Goal: Information Seeking & Learning: Learn about a topic

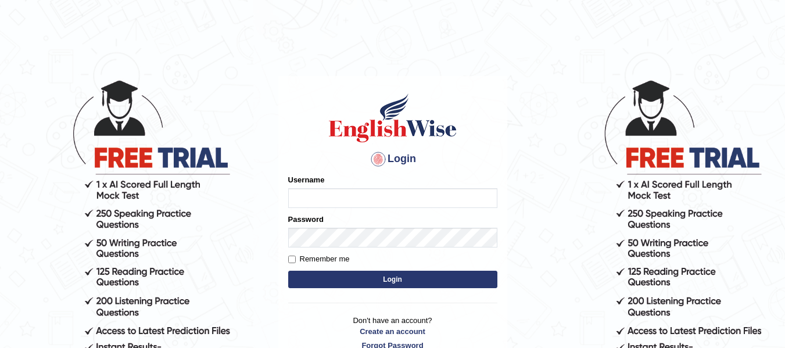
type input "jsantiago"
click at [357, 282] on button "Login" at bounding box center [392, 279] width 209 height 17
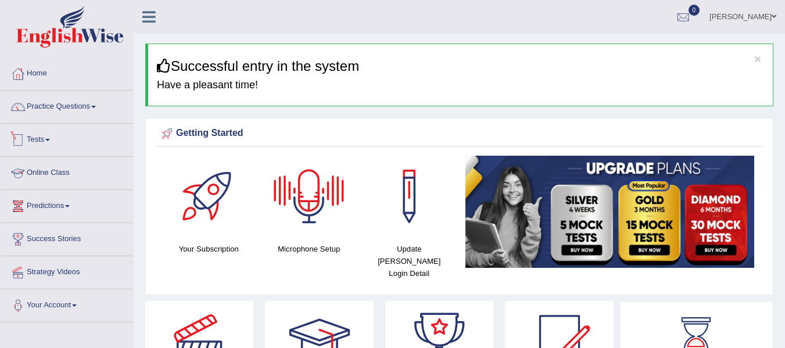
click at [33, 134] on link "Tests" at bounding box center [67, 138] width 133 height 29
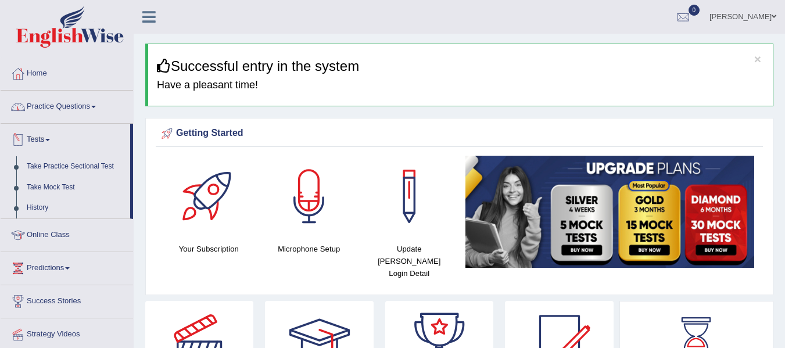
click at [66, 115] on link "Practice Questions" at bounding box center [67, 105] width 133 height 29
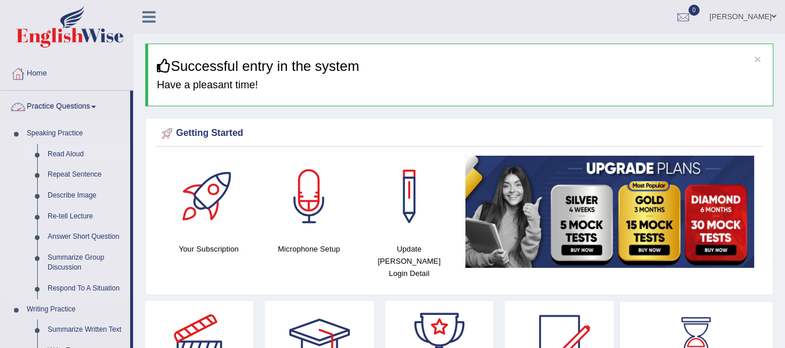
click at [67, 155] on link "Read Aloud" at bounding box center [86, 154] width 88 height 21
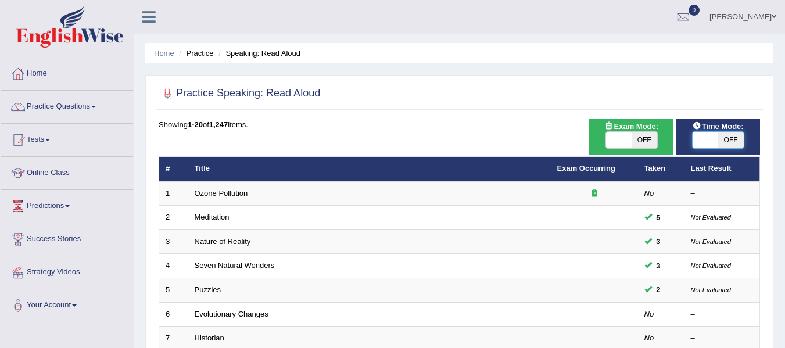
click at [707, 145] on span at bounding box center [706, 140] width 26 height 16
checkbox input "true"
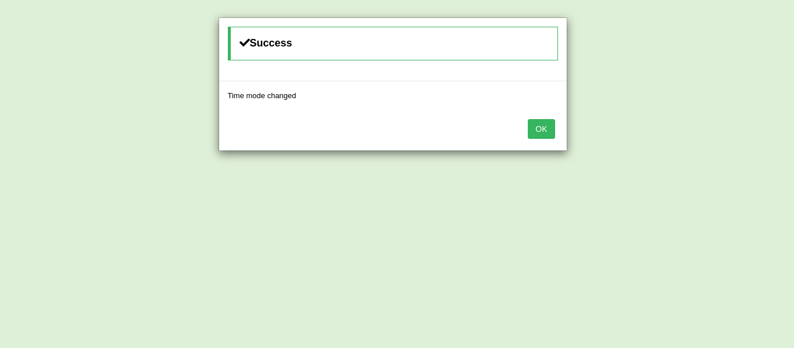
click at [549, 127] on button "OK" at bounding box center [541, 129] width 27 height 20
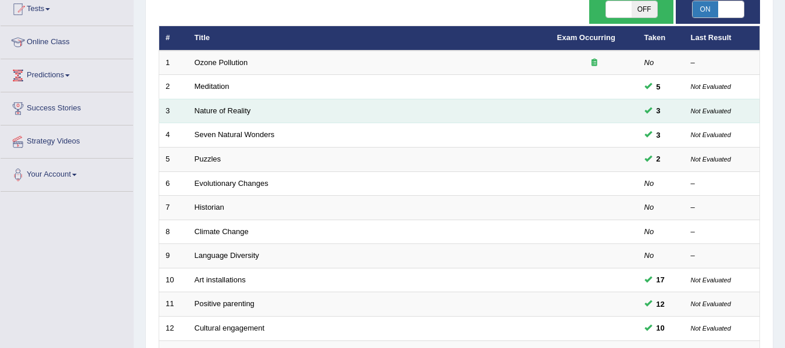
scroll to position [116, 0]
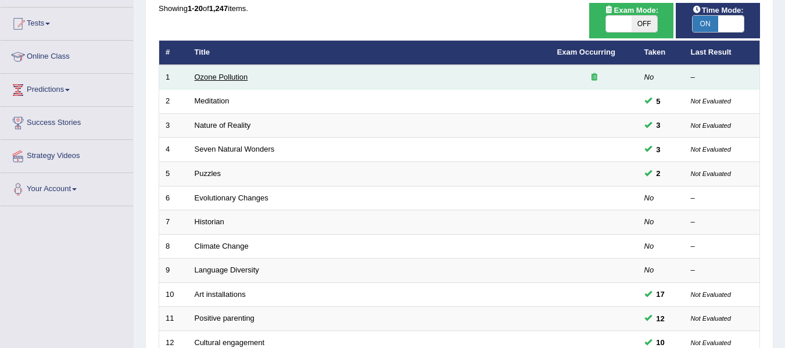
click at [230, 78] on link "Ozone Pollution" at bounding box center [221, 77] width 53 height 9
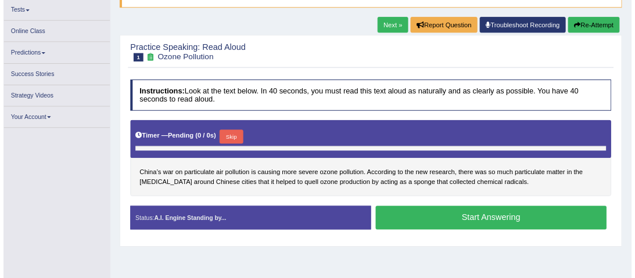
scroll to position [202, 0]
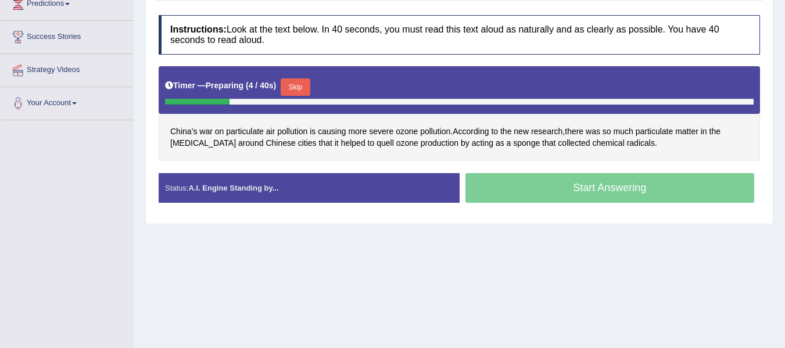
drag, startPoint x: 668, startPoint y: 1, endPoint x: 464, endPoint y: 248, distance: 320.5
click at [460, 248] on div "Home Practice Speaking: Read Aloud Ozone Pollution * Remember to use the device…" at bounding box center [460, 88] width 652 height 581
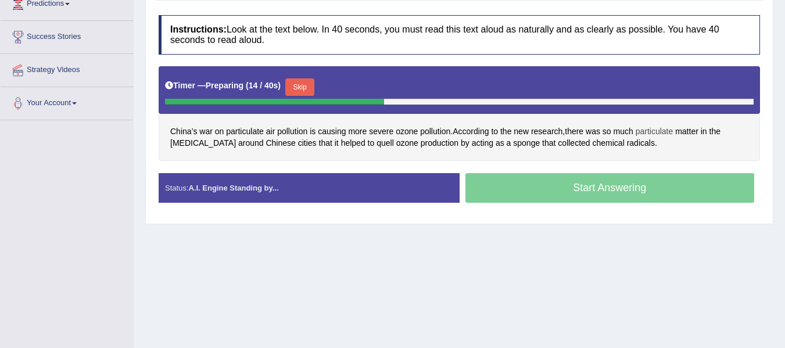
click at [667, 133] on span "particulate" at bounding box center [655, 132] width 38 height 12
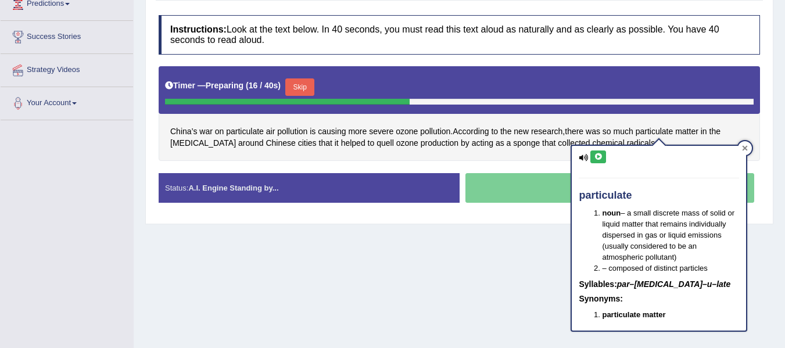
click at [748, 144] on div at bounding box center [745, 148] width 14 height 14
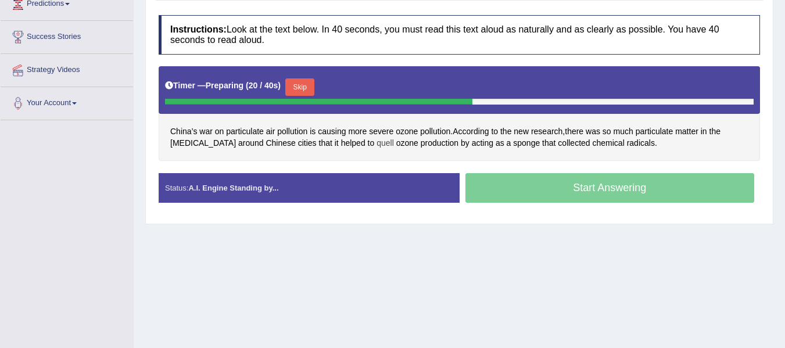
click at [377, 145] on span "quell" at bounding box center [385, 143] width 17 height 12
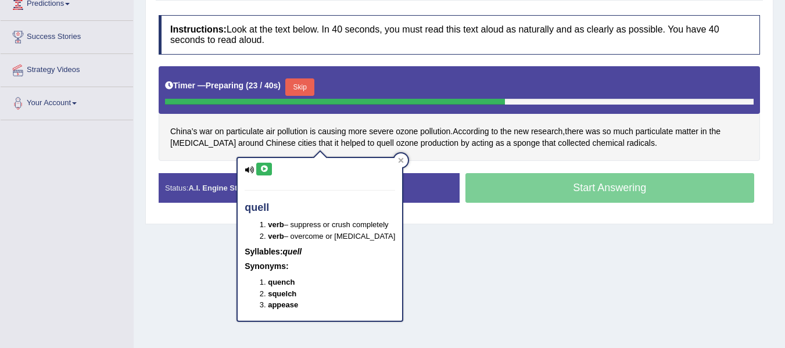
click at [265, 170] on icon at bounding box center [264, 169] width 9 height 7
click at [398, 159] on icon at bounding box center [401, 161] width 6 height 6
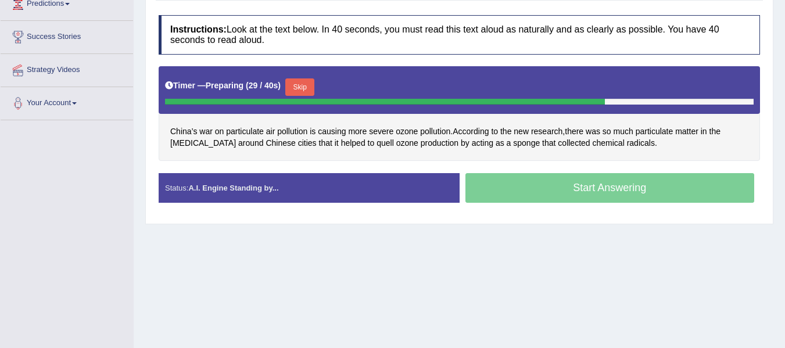
click at [309, 89] on button "Skip" at bounding box center [299, 86] width 29 height 17
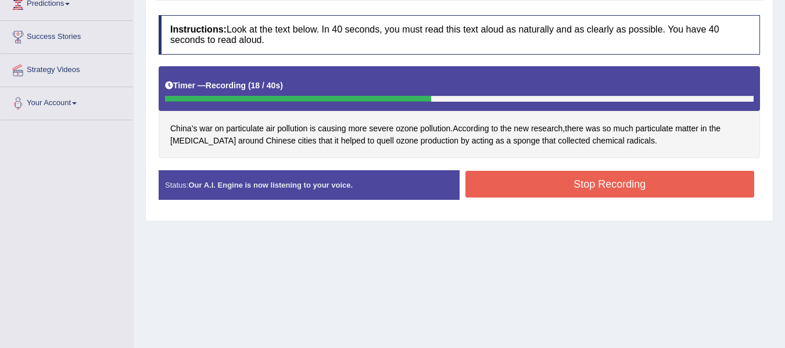
click at [559, 185] on button "Stop Recording" at bounding box center [611, 184] width 290 height 27
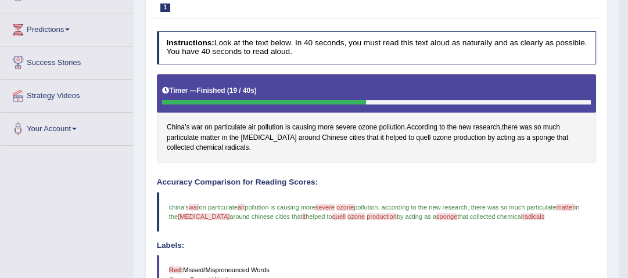
scroll to position [109, 0]
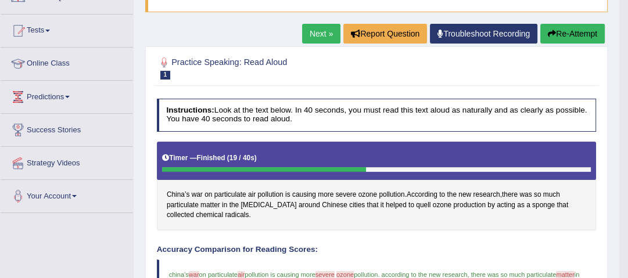
click at [306, 35] on link "Next »" at bounding box center [321, 34] width 38 height 20
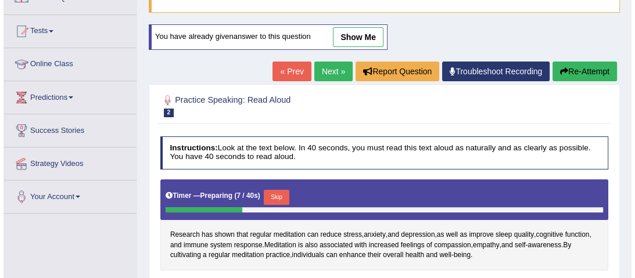
scroll to position [233, 0]
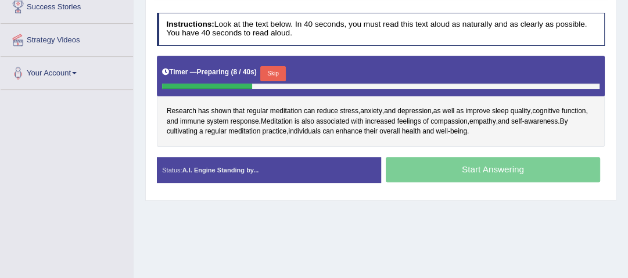
click at [279, 77] on button "Skip" at bounding box center [272, 73] width 25 height 15
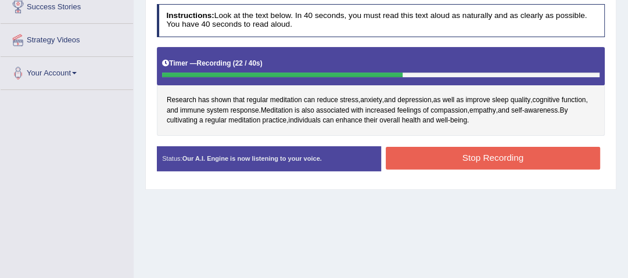
click at [453, 155] on button "Stop Recording" at bounding box center [493, 158] width 215 height 23
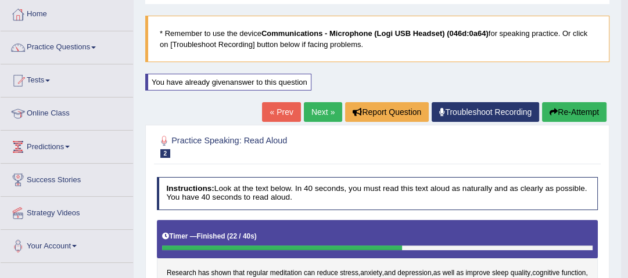
scroll to position [28, 0]
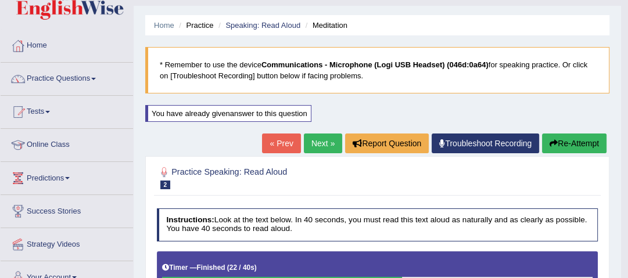
click at [321, 136] on link "Next »" at bounding box center [323, 144] width 38 height 20
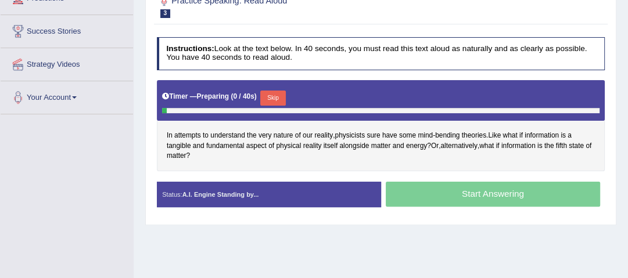
scroll to position [233, 0]
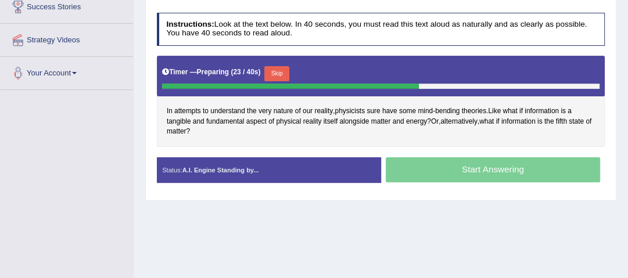
click at [282, 76] on button "Skip" at bounding box center [277, 73] width 25 height 15
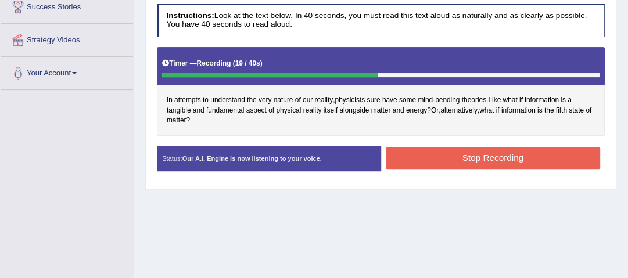
click at [488, 158] on button "Stop Recording" at bounding box center [493, 158] width 215 height 23
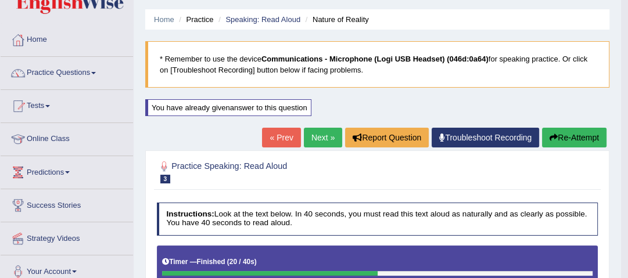
scroll to position [0, 0]
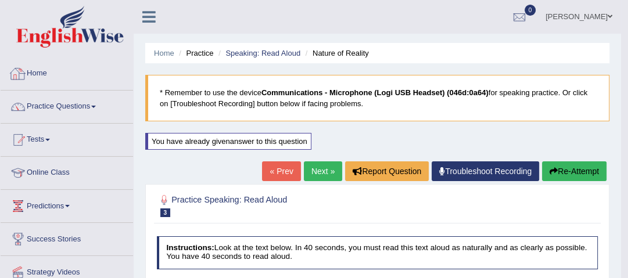
click at [59, 74] on link "Home" at bounding box center [67, 72] width 133 height 29
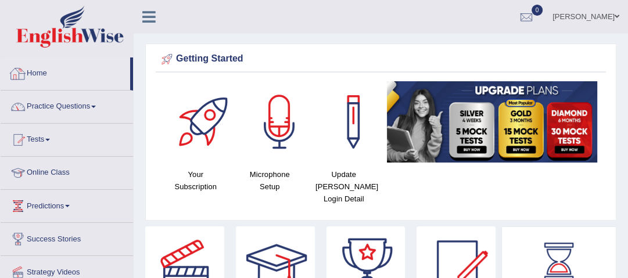
click at [73, 109] on link "Practice Questions" at bounding box center [67, 105] width 133 height 29
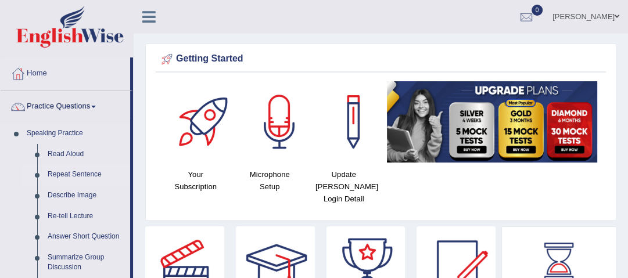
click at [60, 172] on link "Repeat Sentence" at bounding box center [86, 175] width 88 height 21
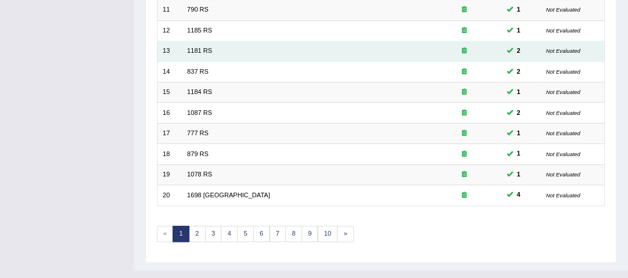
scroll to position [391, 0]
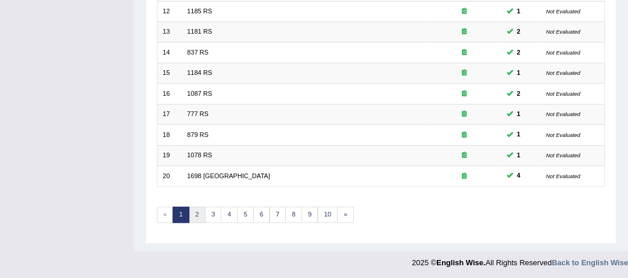
click at [196, 216] on link "2" at bounding box center [197, 215] width 17 height 16
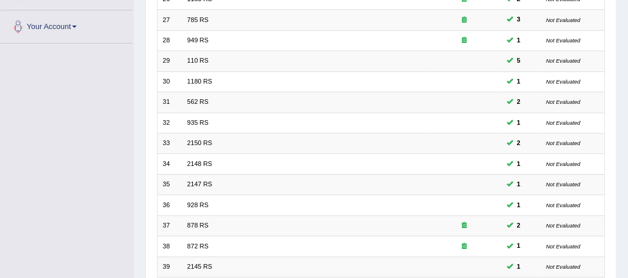
scroll to position [391, 0]
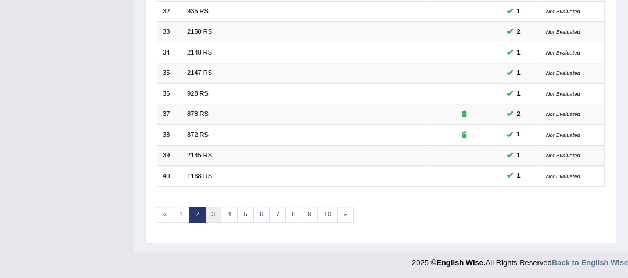
click at [207, 214] on link "3" at bounding box center [213, 215] width 17 height 16
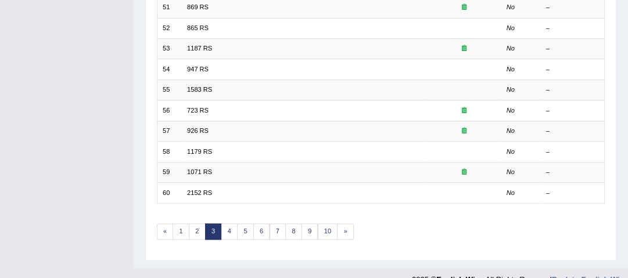
scroll to position [391, 0]
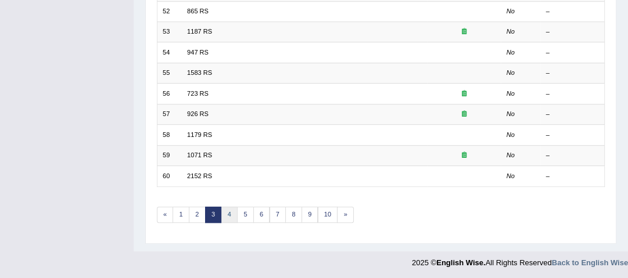
click at [228, 216] on link "4" at bounding box center [229, 215] width 17 height 16
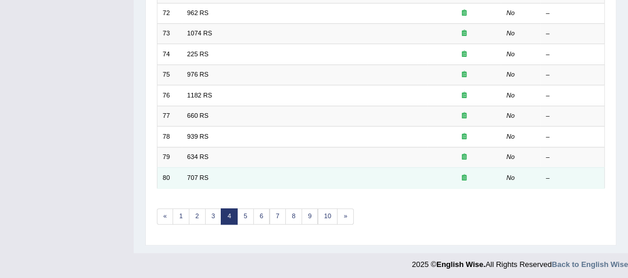
scroll to position [391, 0]
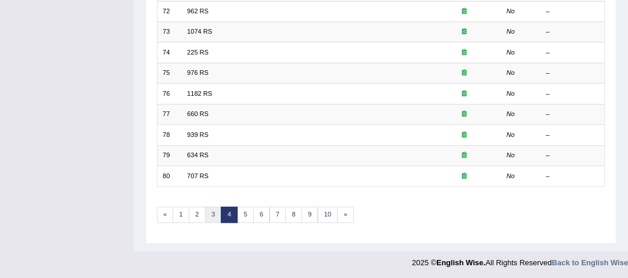
click at [219, 216] on link "3" at bounding box center [213, 215] width 17 height 16
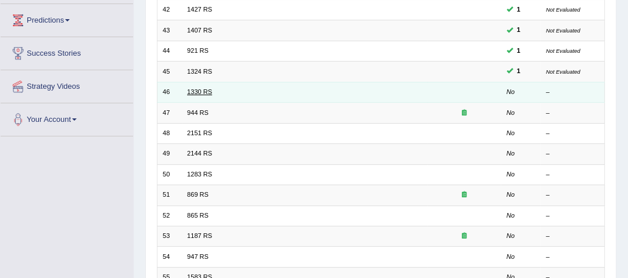
click at [200, 95] on link "1330 RS" at bounding box center [199, 91] width 25 height 7
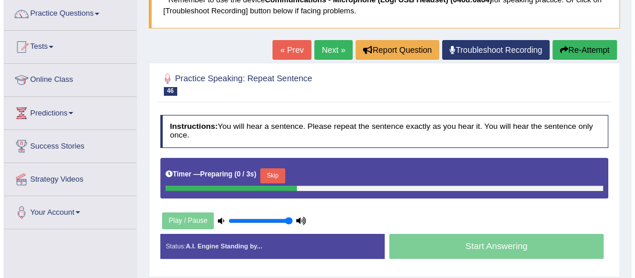
scroll to position [186, 0]
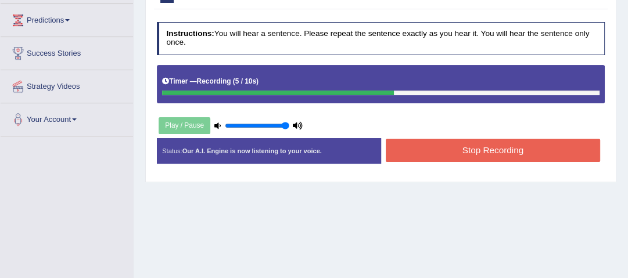
click at [433, 144] on button "Stop Recording" at bounding box center [493, 150] width 215 height 23
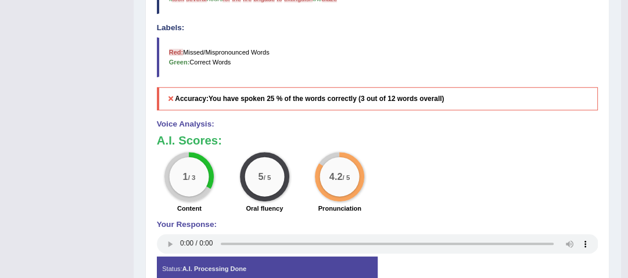
scroll to position [140, 0]
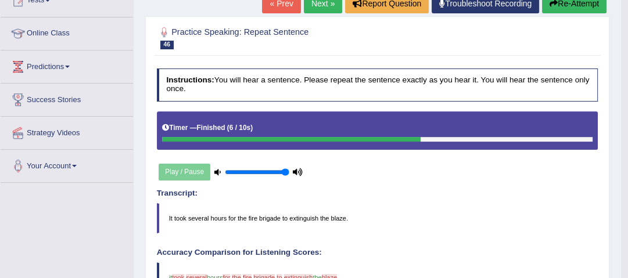
click at [562, 1] on button "Re-Attempt" at bounding box center [574, 4] width 65 height 20
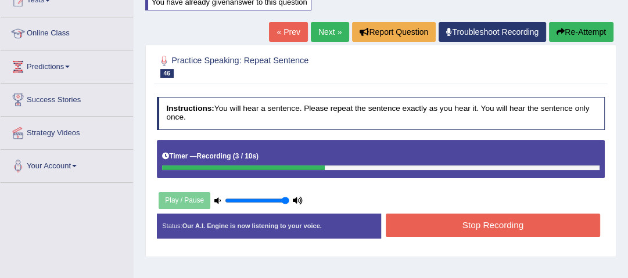
click at [588, 26] on button "Re-Attempt" at bounding box center [581, 32] width 65 height 20
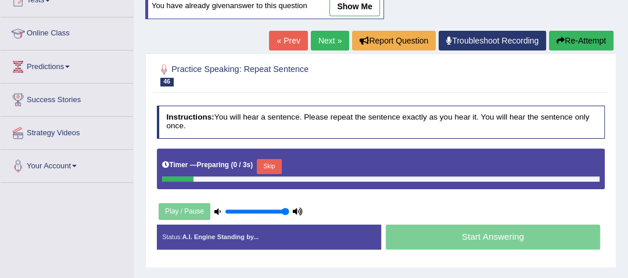
scroll to position [140, 0]
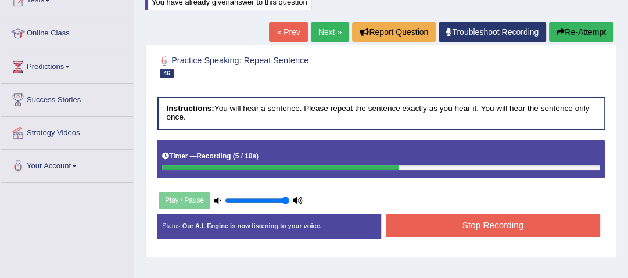
click at [488, 227] on button "Stop Recording" at bounding box center [493, 225] width 215 height 23
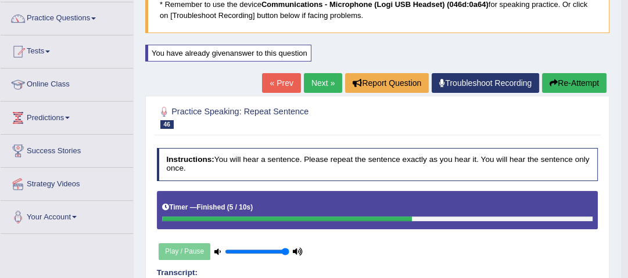
scroll to position [85, 0]
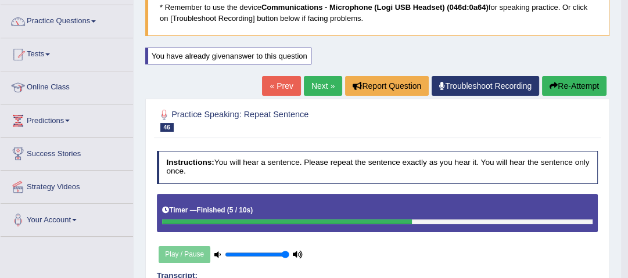
click at [560, 84] on button "Re-Attempt" at bounding box center [574, 86] width 65 height 20
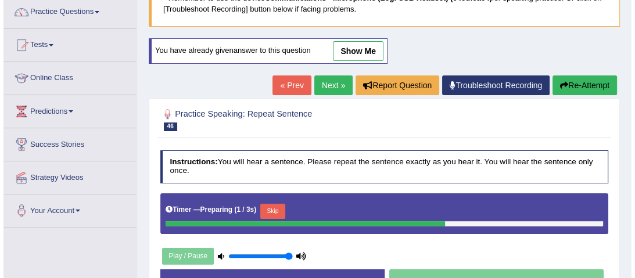
scroll to position [141, 0]
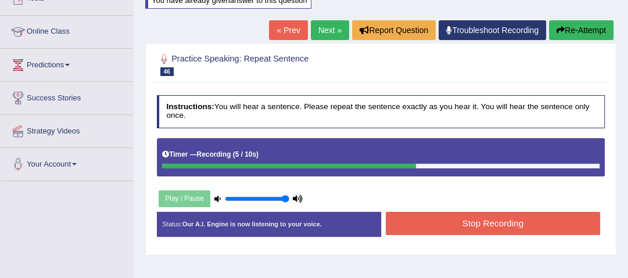
click at [498, 209] on div "Instructions: You will hear a sentence. Please repeat the sentence exactly as y…" at bounding box center [380, 170] width 453 height 160
click at [498, 219] on button "Stop Recording" at bounding box center [493, 223] width 215 height 23
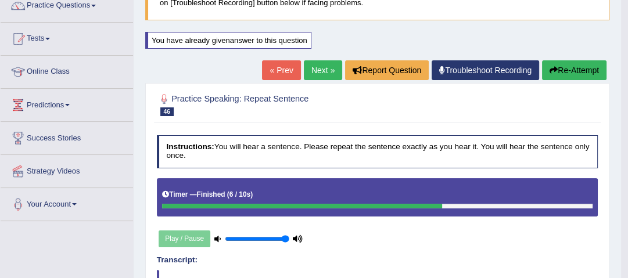
scroll to position [0, 0]
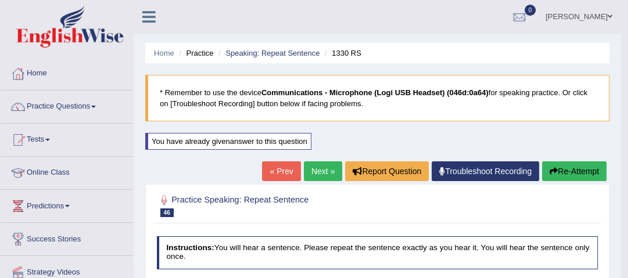
click at [310, 166] on link "Next »" at bounding box center [323, 172] width 38 height 20
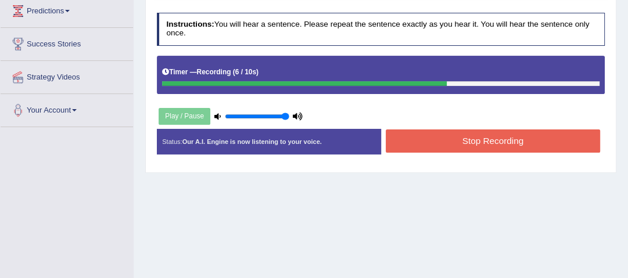
click at [524, 133] on button "Stop Recording" at bounding box center [493, 141] width 215 height 23
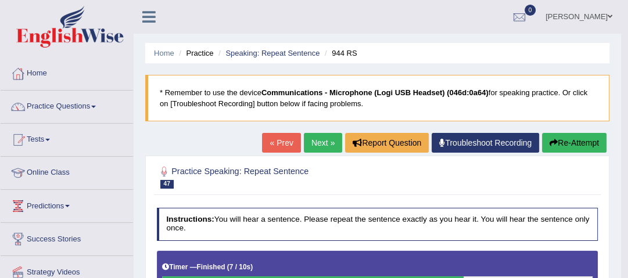
click at [313, 144] on link "Next »" at bounding box center [323, 143] width 38 height 20
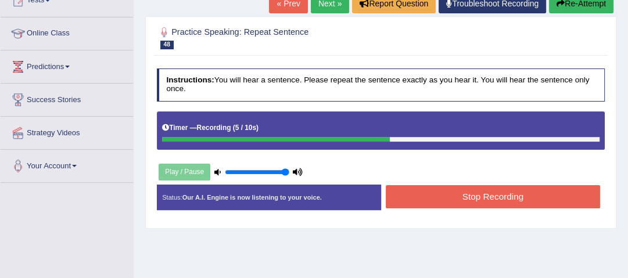
click at [434, 192] on button "Stop Recording" at bounding box center [493, 196] width 215 height 23
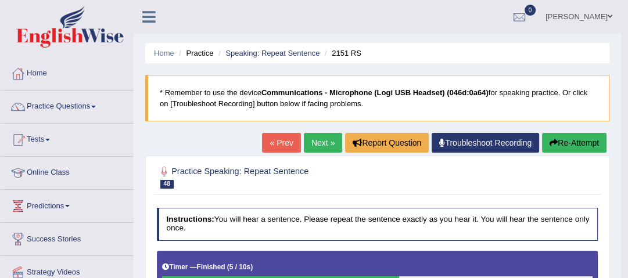
click at [562, 137] on button "Re-Attempt" at bounding box center [574, 143] width 65 height 20
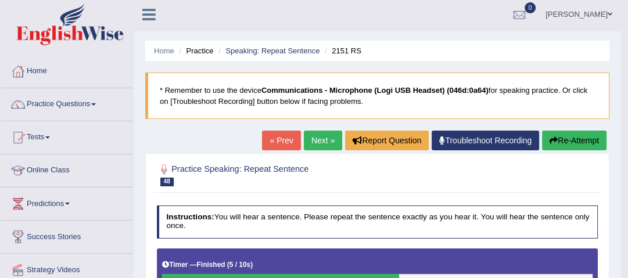
scroll to position [155, 0]
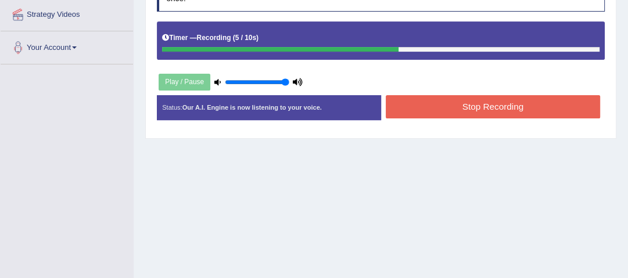
click at [449, 112] on button "Stop Recording" at bounding box center [493, 106] width 215 height 23
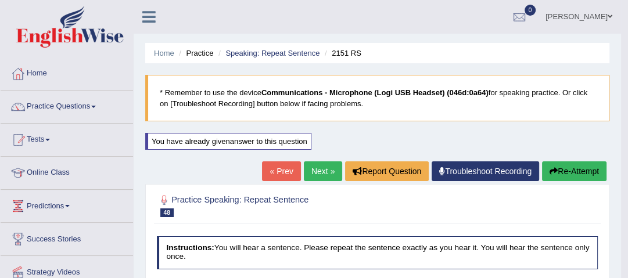
click at [326, 176] on link "Next »" at bounding box center [323, 172] width 38 height 20
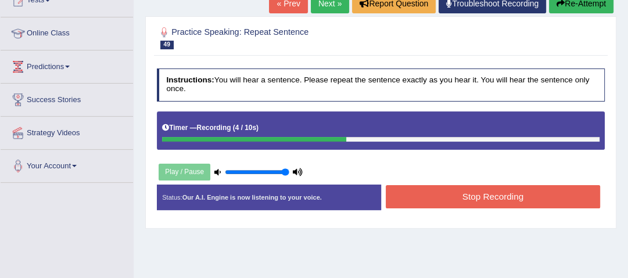
click at [470, 192] on button "Stop Recording" at bounding box center [493, 196] width 215 height 23
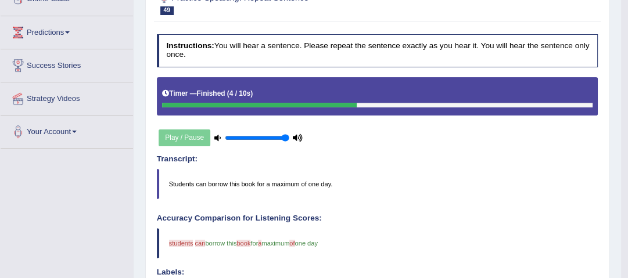
scroll to position [10, 0]
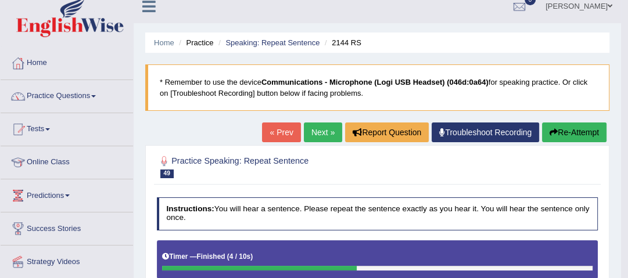
click at [317, 138] on link "Next »" at bounding box center [323, 133] width 38 height 20
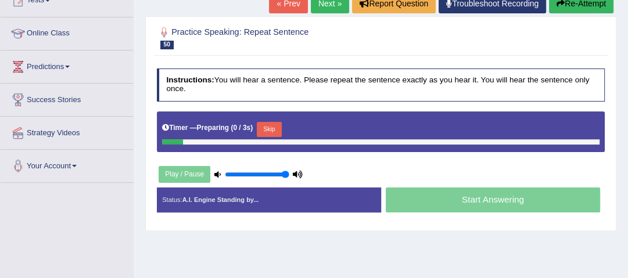
scroll to position [140, 0]
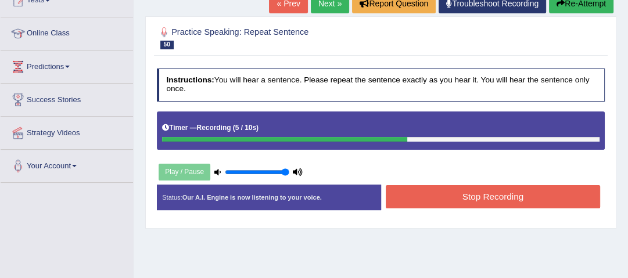
click at [413, 191] on button "Stop Recording" at bounding box center [493, 196] width 215 height 23
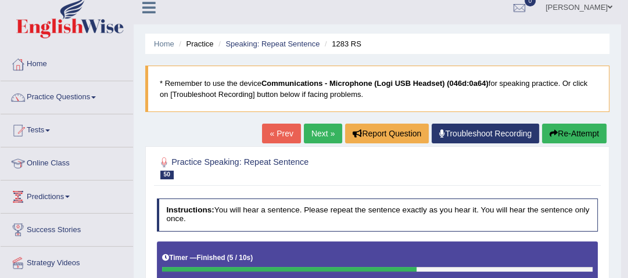
scroll to position [0, 0]
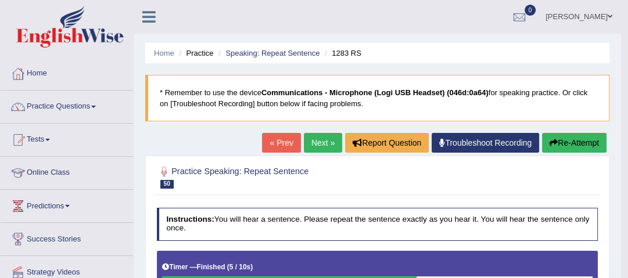
click at [564, 135] on button "Re-Attempt" at bounding box center [574, 143] width 65 height 20
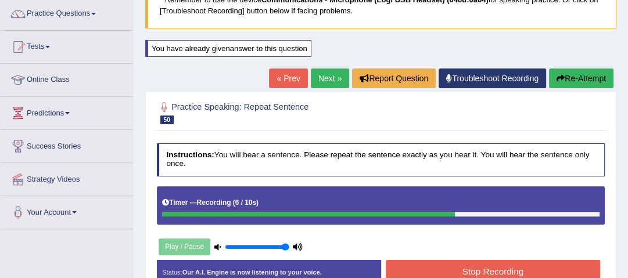
click at [512, 265] on button "Stop Recording" at bounding box center [493, 271] width 215 height 23
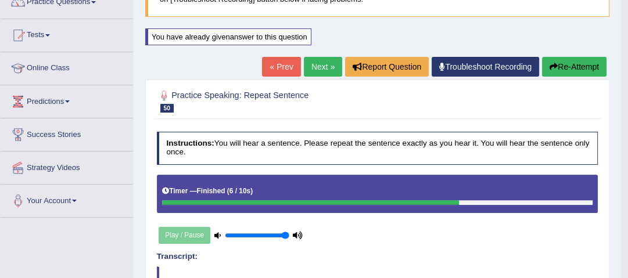
scroll to position [88, 0]
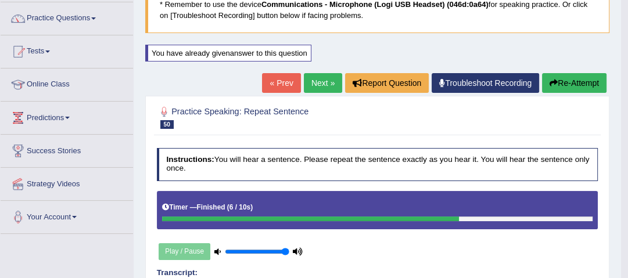
click at [321, 87] on link "Next »" at bounding box center [323, 83] width 38 height 20
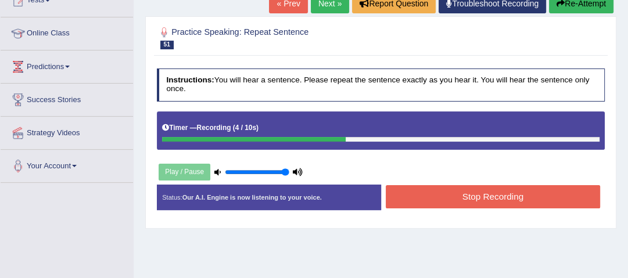
click at [481, 202] on button "Stop Recording" at bounding box center [493, 196] width 215 height 23
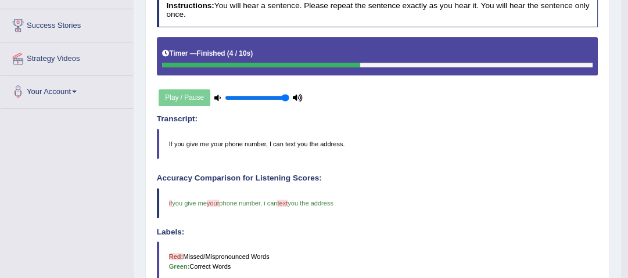
scroll to position [93, 0]
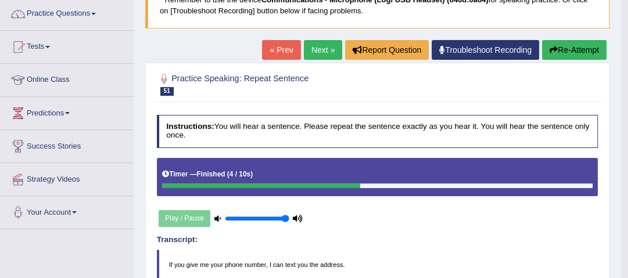
click at [321, 51] on link "Next »" at bounding box center [323, 50] width 38 height 20
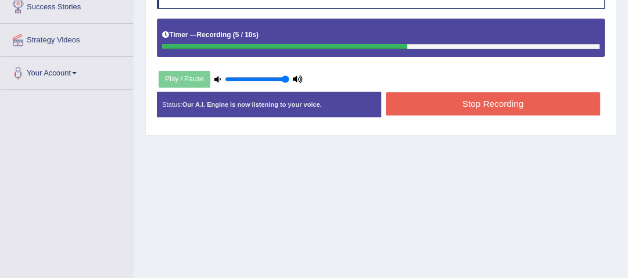
click at [437, 107] on button "Stop Recording" at bounding box center [493, 103] width 215 height 23
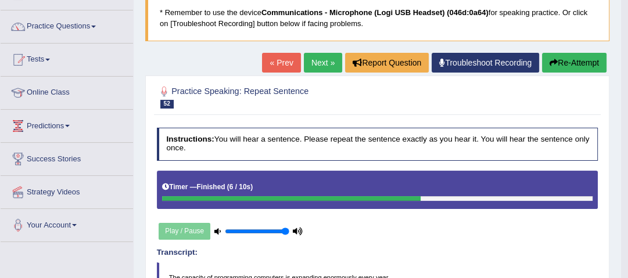
scroll to position [57, 0]
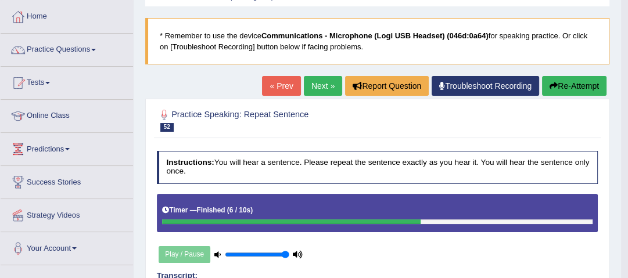
click at [326, 84] on link "Next »" at bounding box center [323, 86] width 38 height 20
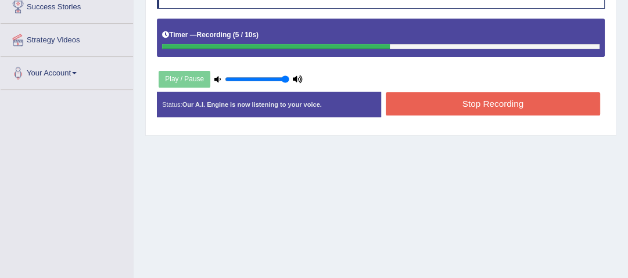
click at [462, 107] on button "Stop Recording" at bounding box center [493, 103] width 215 height 23
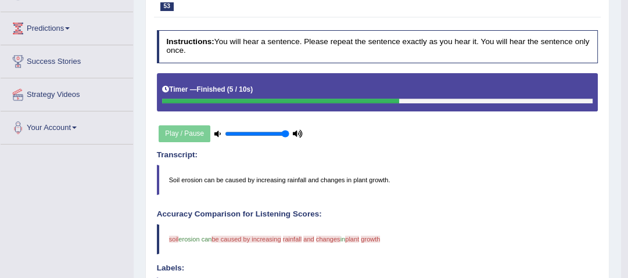
scroll to position [93, 0]
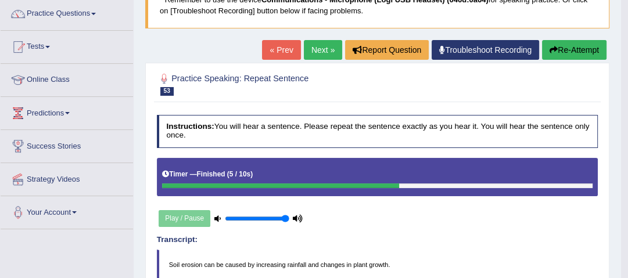
click at [320, 49] on link "Next »" at bounding box center [323, 50] width 38 height 20
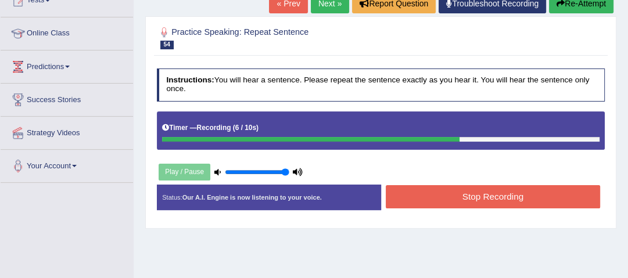
click at [456, 193] on button "Stop Recording" at bounding box center [493, 196] width 215 height 23
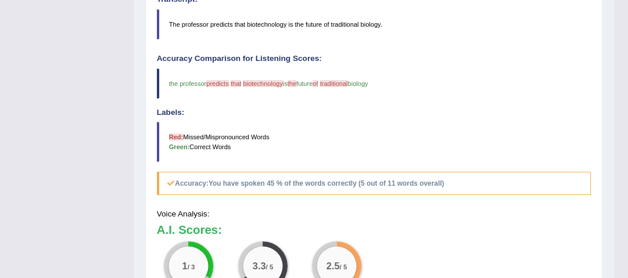
scroll to position [340, 0]
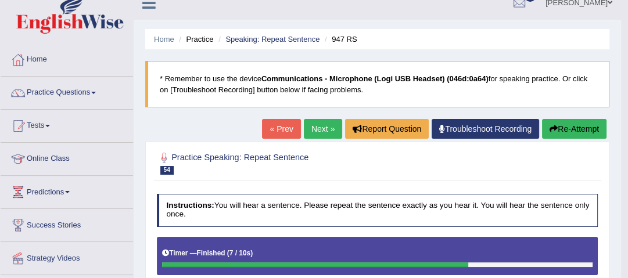
click at [558, 135] on button "Re-Attempt" at bounding box center [574, 129] width 65 height 20
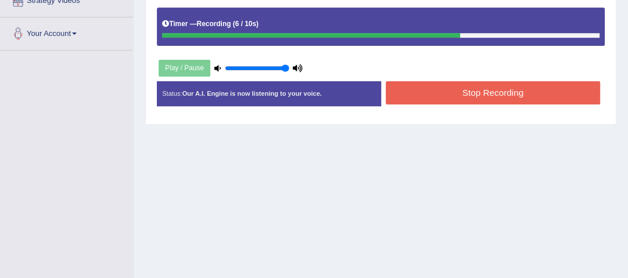
scroll to position [288, 0]
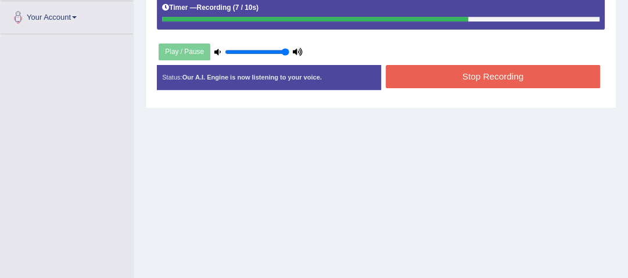
click at [514, 92] on div "Status: Our A.I. Engine is now listening to your voice. Start Answering Stop Re…" at bounding box center [381, 82] width 449 height 35
click at [521, 83] on button "Stop Recording" at bounding box center [493, 76] width 215 height 23
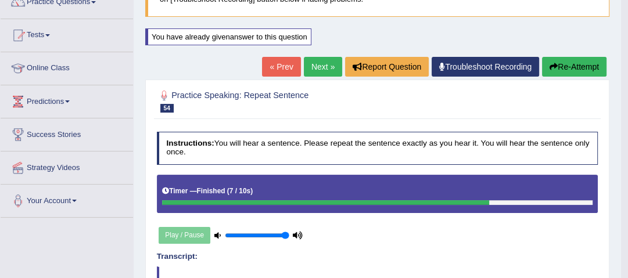
scroll to position [88, 0]
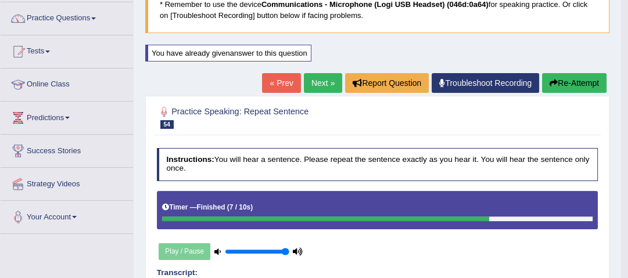
click at [330, 84] on link "Next »" at bounding box center [323, 83] width 38 height 20
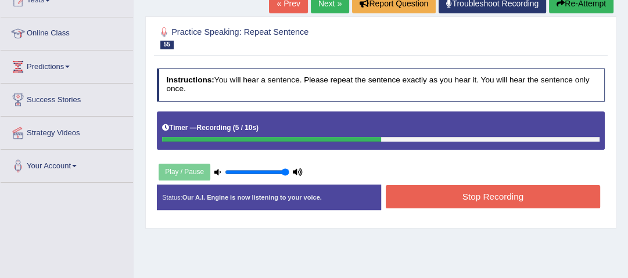
click at [440, 199] on button "Stop Recording" at bounding box center [493, 196] width 215 height 23
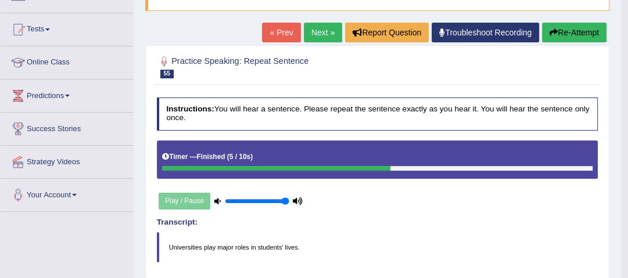
scroll to position [103, 0]
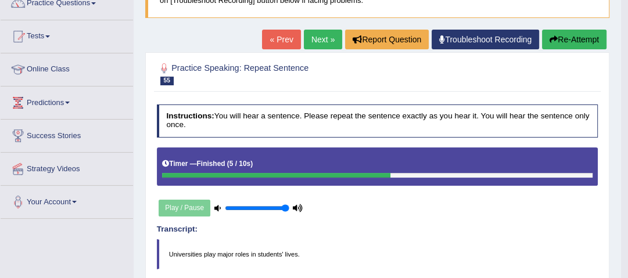
click at [321, 42] on link "Next »" at bounding box center [323, 40] width 38 height 20
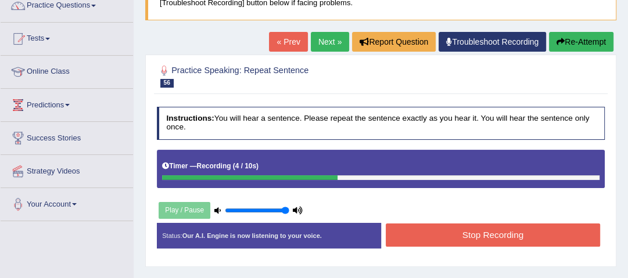
scroll to position [186, 0]
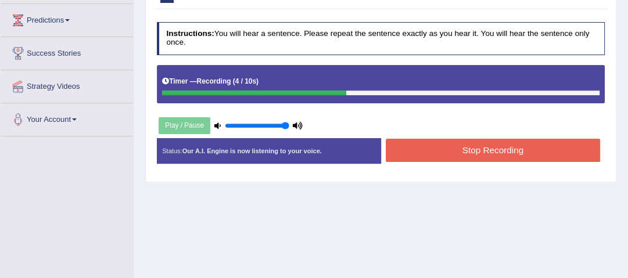
click at [431, 150] on button "Stop Recording" at bounding box center [493, 150] width 215 height 23
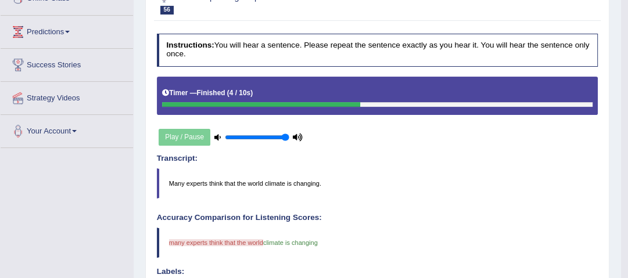
scroll to position [103, 0]
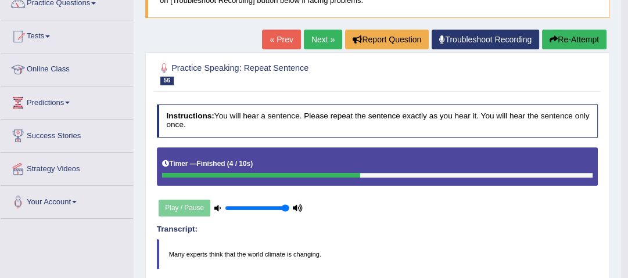
click at [566, 38] on button "Re-Attempt" at bounding box center [574, 40] width 65 height 20
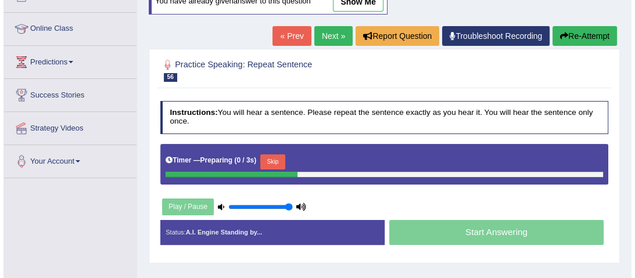
scroll to position [197, 0]
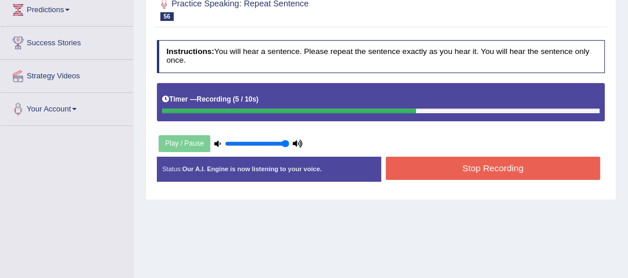
click at [512, 165] on button "Stop Recording" at bounding box center [493, 168] width 215 height 23
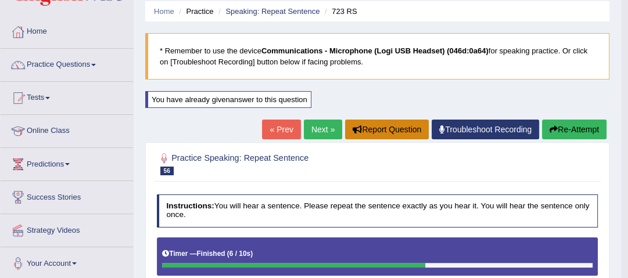
scroll to position [39, 0]
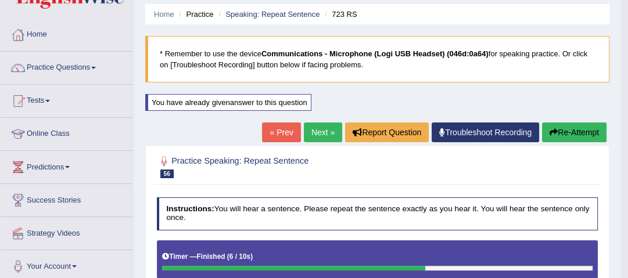
click at [326, 130] on link "Next »" at bounding box center [323, 133] width 38 height 20
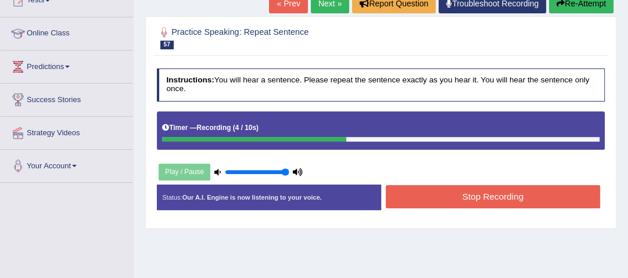
click at [432, 195] on button "Stop Recording" at bounding box center [493, 196] width 215 height 23
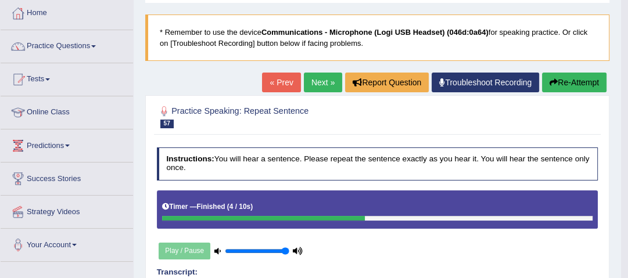
scroll to position [60, 0]
click at [561, 77] on button "Re-Attempt" at bounding box center [574, 83] width 65 height 20
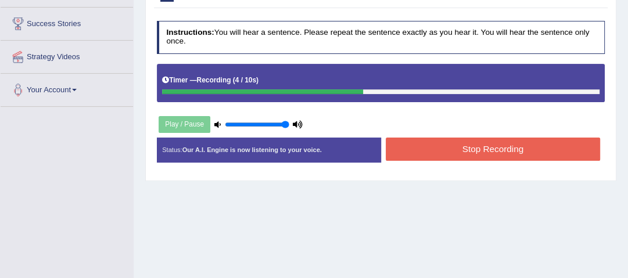
scroll to position [293, 0]
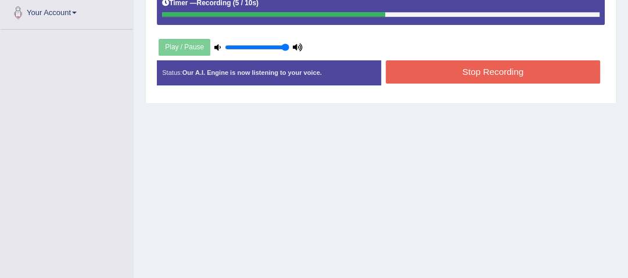
click at [462, 72] on button "Stop Recording" at bounding box center [493, 71] width 215 height 23
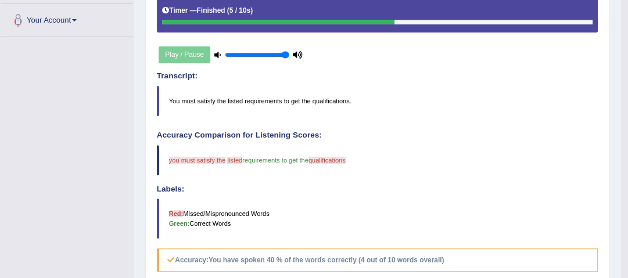
scroll to position [132, 0]
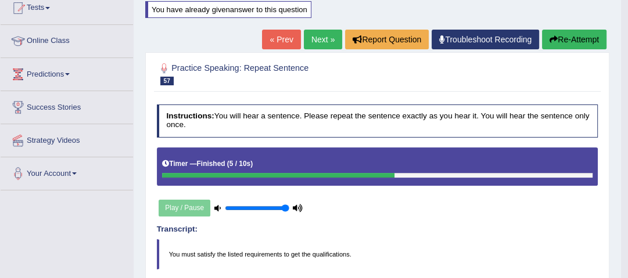
click at [563, 36] on button "Re-Attempt" at bounding box center [574, 40] width 65 height 20
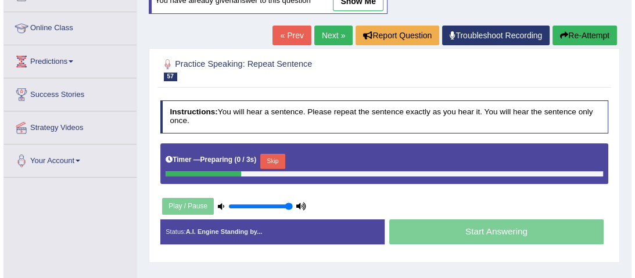
scroll to position [132, 0]
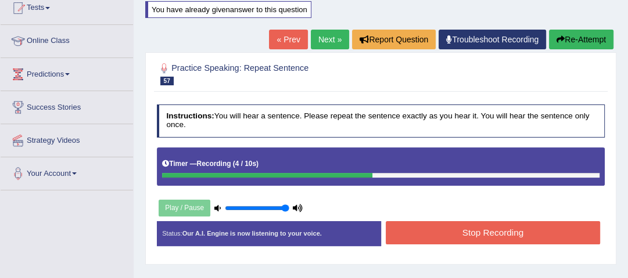
click at [495, 233] on button "Stop Recording" at bounding box center [493, 233] width 215 height 23
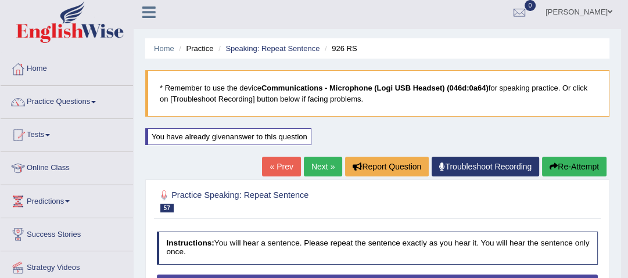
scroll to position [0, 0]
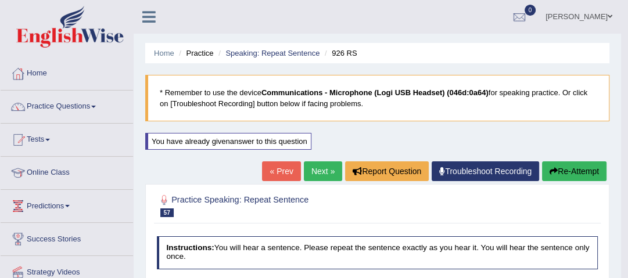
click at [552, 169] on icon "button" at bounding box center [554, 171] width 8 height 8
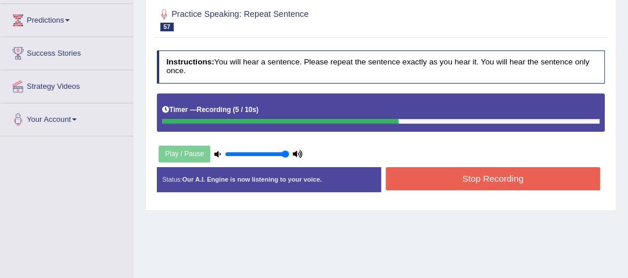
click at [488, 183] on button "Stop Recording" at bounding box center [493, 178] width 215 height 23
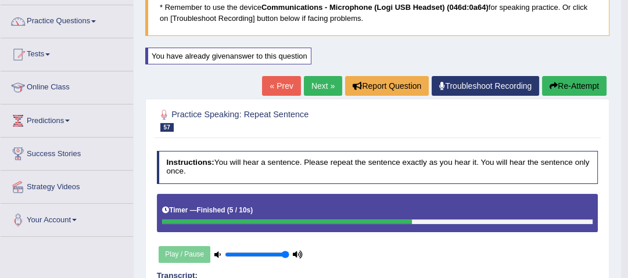
drag, startPoint x: 316, startPoint y: 91, endPoint x: 330, endPoint y: 99, distance: 16.5
click at [316, 91] on link "Next »" at bounding box center [323, 86] width 38 height 20
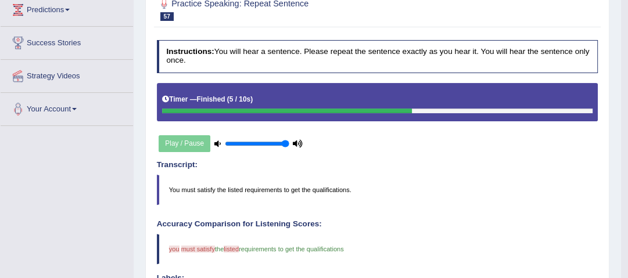
scroll to position [318, 0]
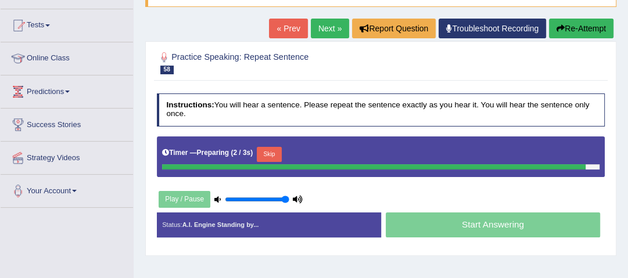
scroll to position [186, 0]
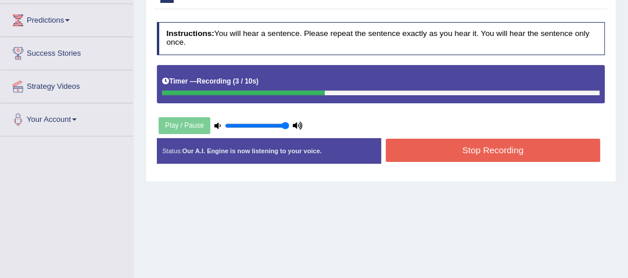
click at [430, 149] on button "Stop Recording" at bounding box center [493, 150] width 215 height 23
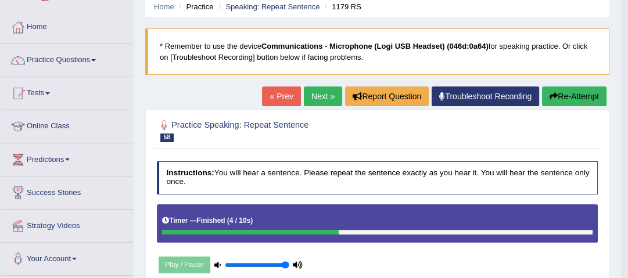
click at [319, 94] on link "Next »" at bounding box center [323, 97] width 38 height 20
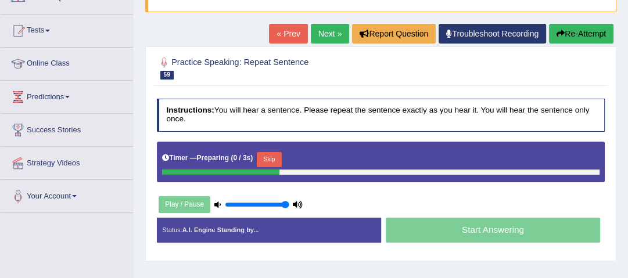
scroll to position [186, 0]
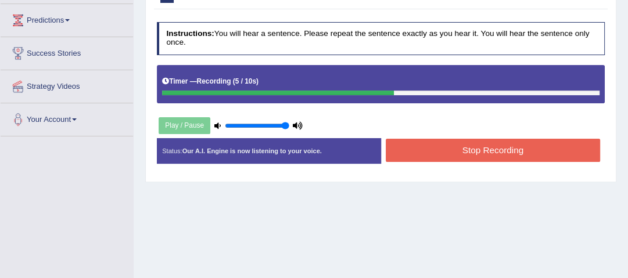
click at [527, 153] on button "Stop Recording" at bounding box center [493, 150] width 215 height 23
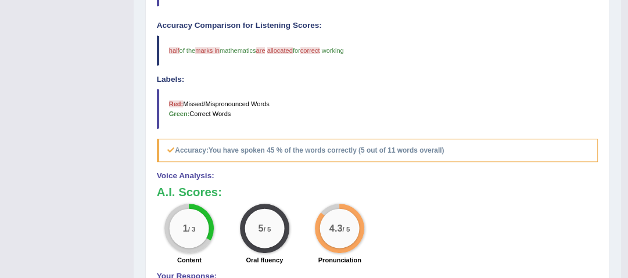
scroll to position [290, 0]
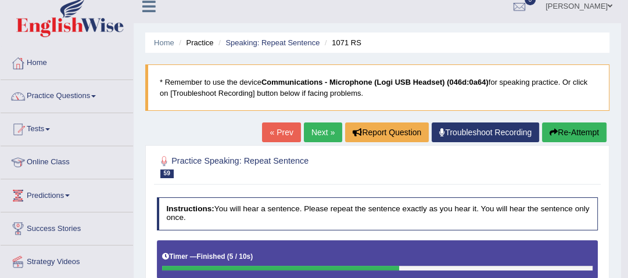
click at [573, 126] on button "Re-Attempt" at bounding box center [574, 133] width 65 height 20
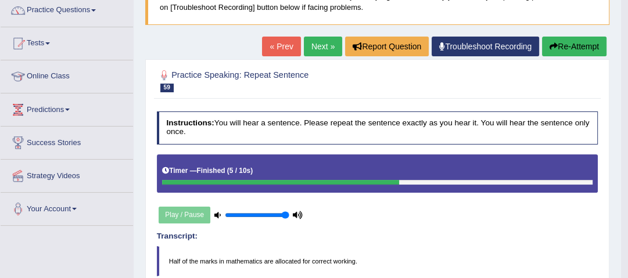
scroll to position [197, 0]
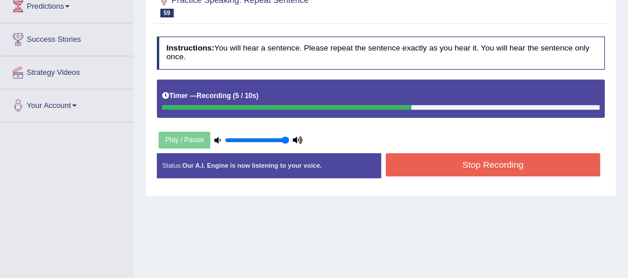
click at [561, 160] on button "Stop Recording" at bounding box center [493, 164] width 215 height 23
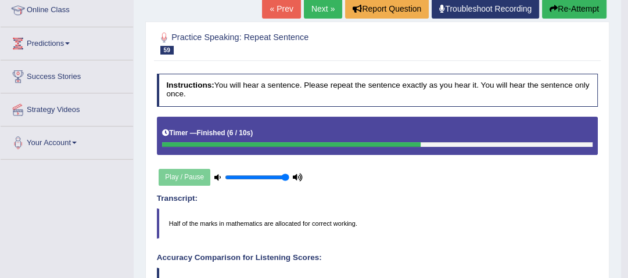
scroll to position [132, 0]
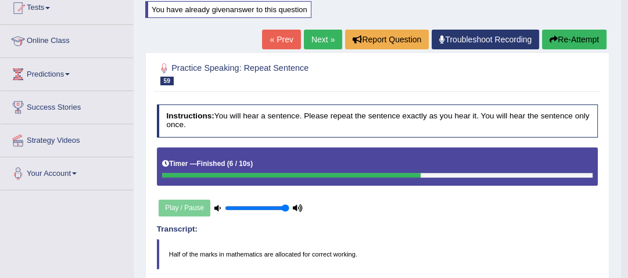
click at [586, 44] on button "Re-Attempt" at bounding box center [574, 40] width 65 height 20
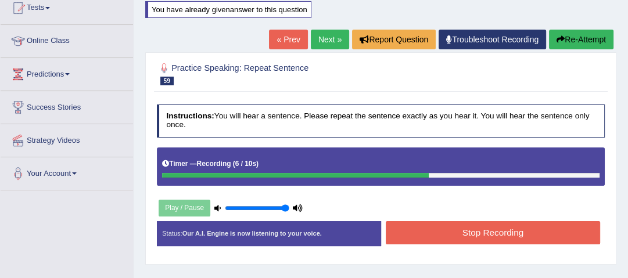
click at [434, 232] on button "Stop Recording" at bounding box center [493, 233] width 215 height 23
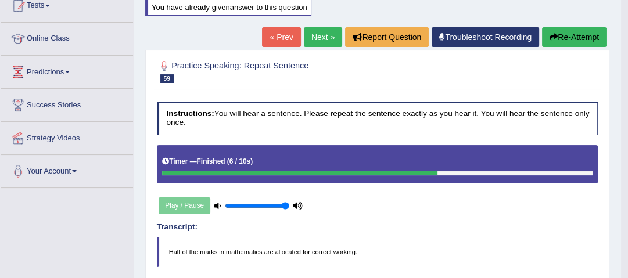
scroll to position [132, 0]
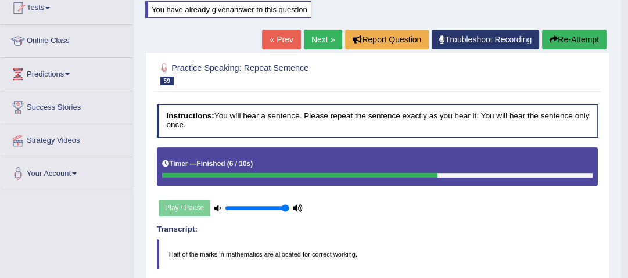
click at [314, 40] on link "Next »" at bounding box center [323, 40] width 38 height 20
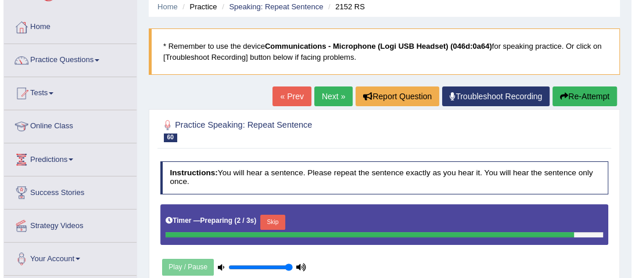
scroll to position [186, 0]
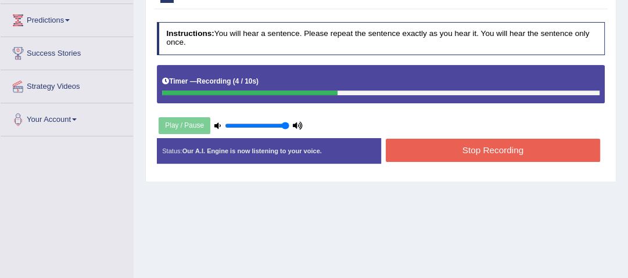
click at [468, 153] on button "Stop Recording" at bounding box center [493, 150] width 215 height 23
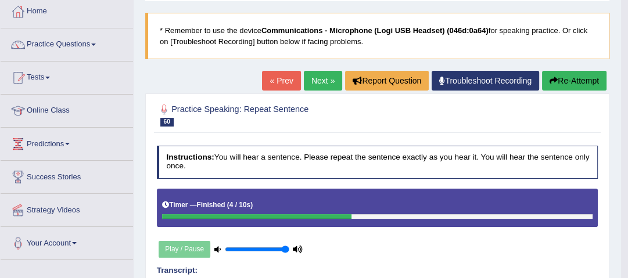
scroll to position [47, 0]
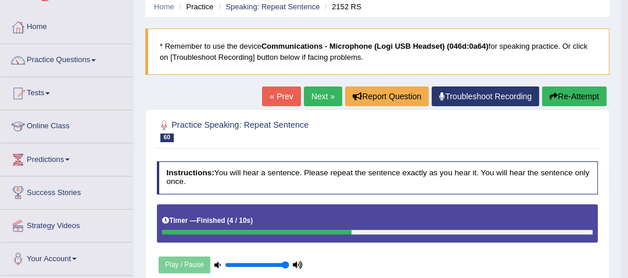
click at [551, 97] on icon "button" at bounding box center [554, 96] width 8 height 8
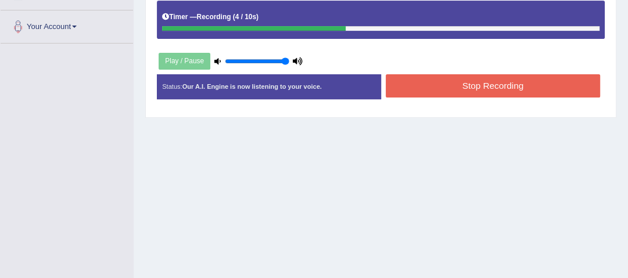
click at [490, 69] on div "Instructions: You will hear a sentence. Please repeat the sentence exactly as y…" at bounding box center [380, 32] width 453 height 160
click at [494, 79] on button "Stop Recording" at bounding box center [493, 85] width 215 height 23
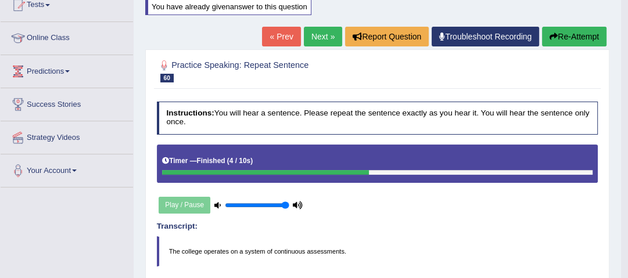
scroll to position [132, 0]
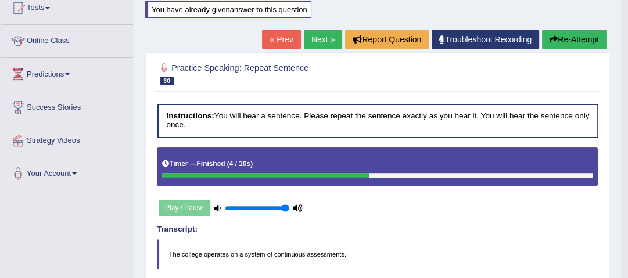
click at [587, 35] on button "Re-Attempt" at bounding box center [574, 40] width 65 height 20
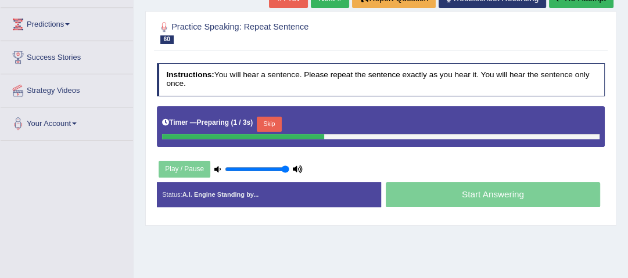
scroll to position [173, 0]
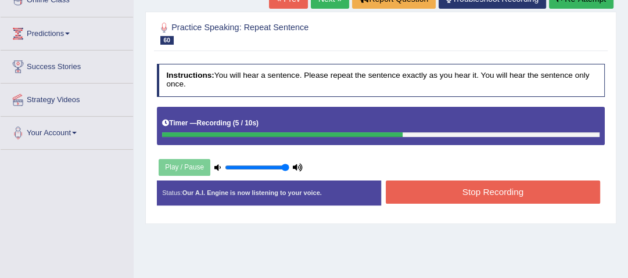
click at [526, 191] on button "Stop Recording" at bounding box center [493, 192] width 215 height 23
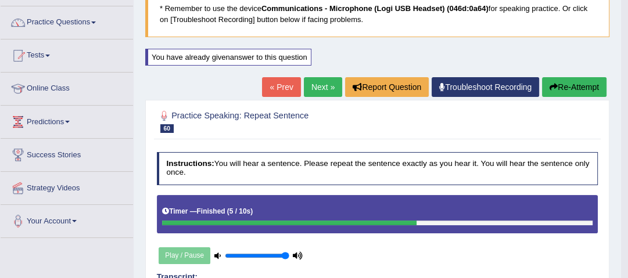
scroll to position [39, 0]
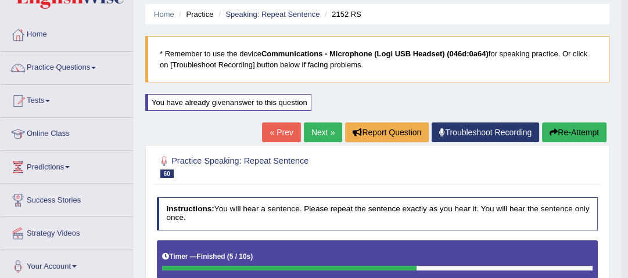
click at [317, 128] on link "Next »" at bounding box center [323, 133] width 38 height 20
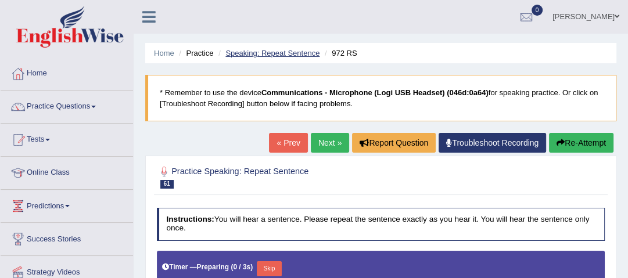
click at [269, 51] on link "Speaking: Repeat Sentence" at bounding box center [273, 53] width 94 height 9
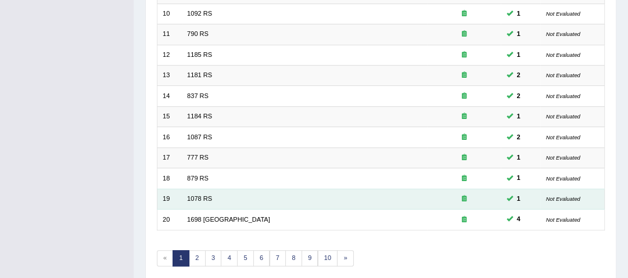
scroll to position [391, 0]
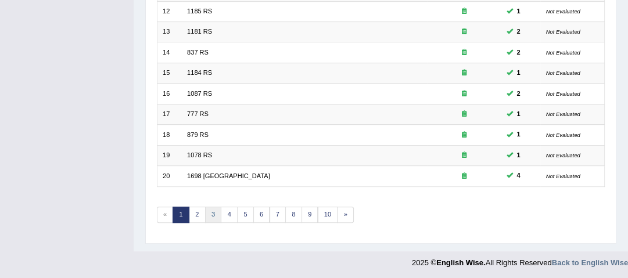
click at [206, 213] on link "3" at bounding box center [213, 215] width 17 height 16
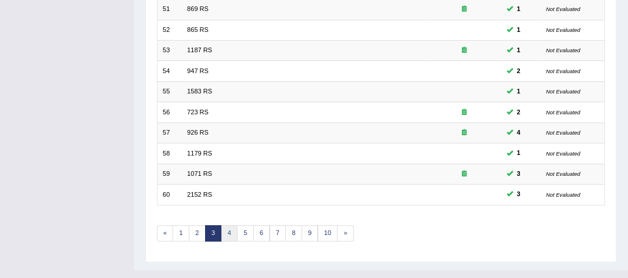
click at [222, 232] on link "4" at bounding box center [229, 234] width 17 height 16
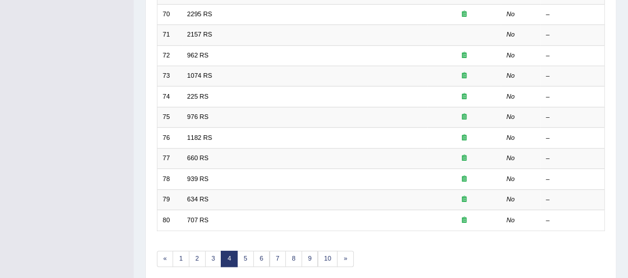
scroll to position [391, 0]
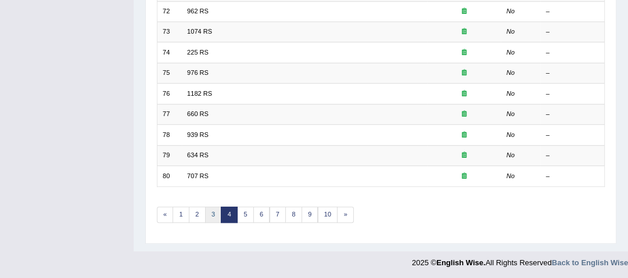
click at [210, 215] on link "3" at bounding box center [213, 215] width 17 height 16
